Goal: Find specific page/section: Find specific page/section

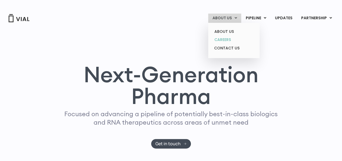
click at [230, 37] on link "CAREERS" at bounding box center [233, 39] width 47 height 8
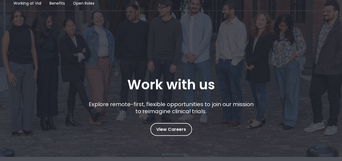
scroll to position [54, 0]
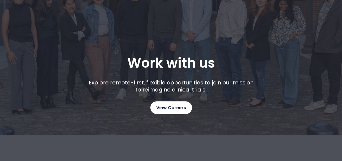
click at [175, 106] on span "View Careers" at bounding box center [171, 107] width 30 height 7
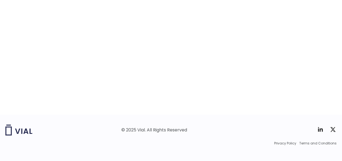
scroll to position [900, 0]
